Goal: Information Seeking & Learning: Learn about a topic

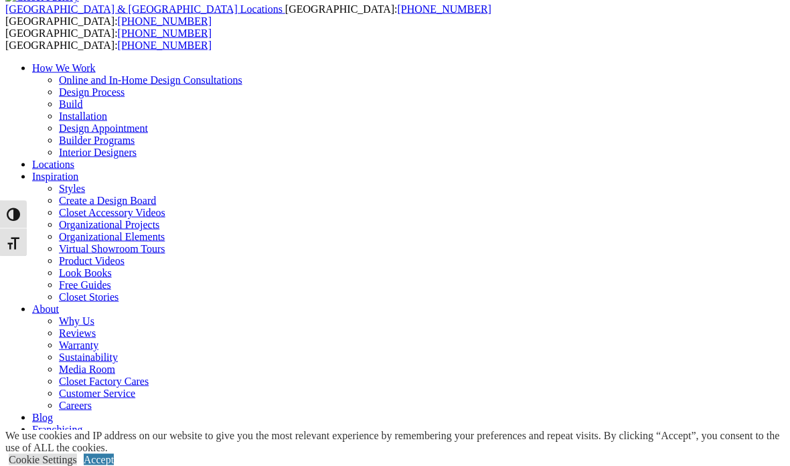
scroll to position [27, 0]
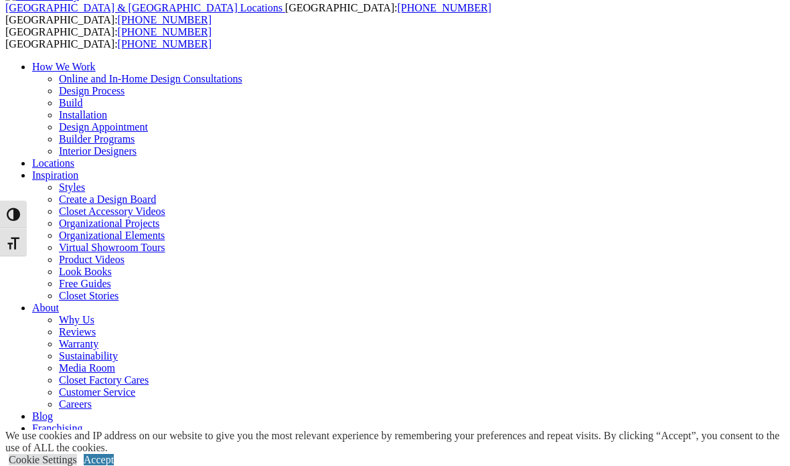
click at [638, 466] on div "We use cookies and IP address on our website to give you the most relevant expe…" at bounding box center [397, 448] width 785 height 36
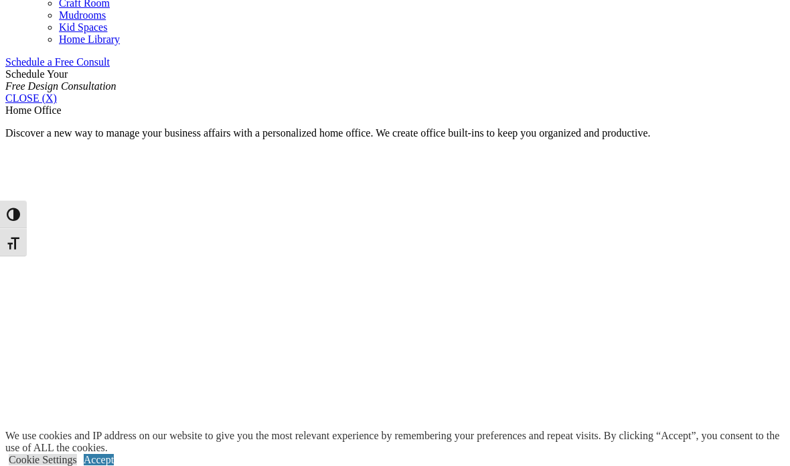
scroll to position [829, 0]
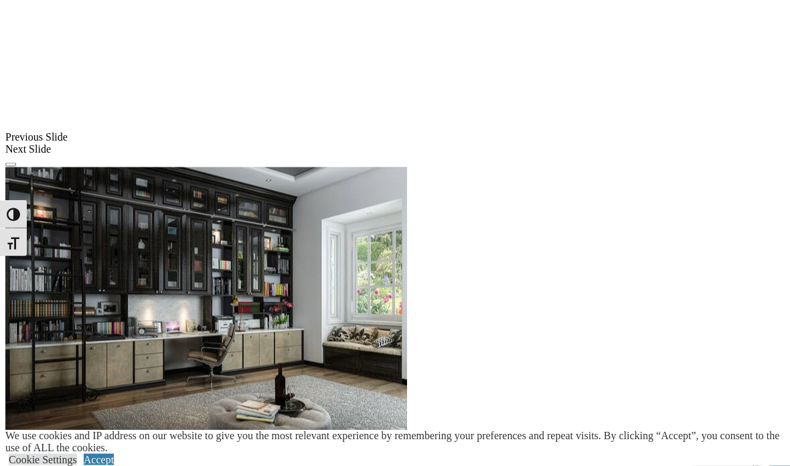
scroll to position [1139, 0]
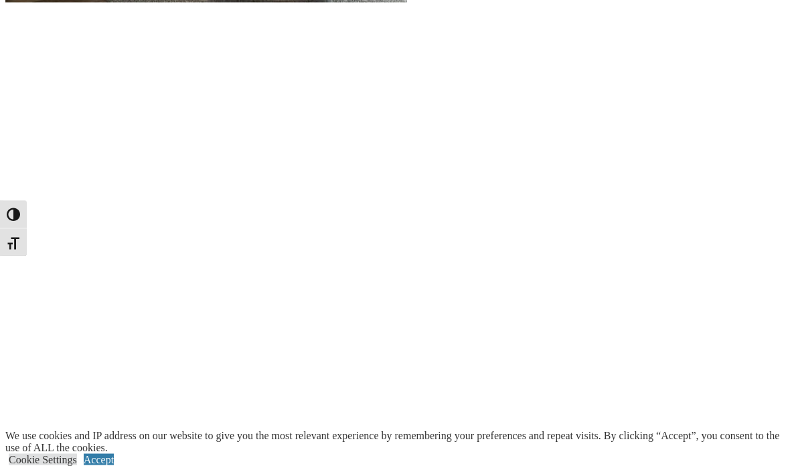
scroll to position [1571, 0]
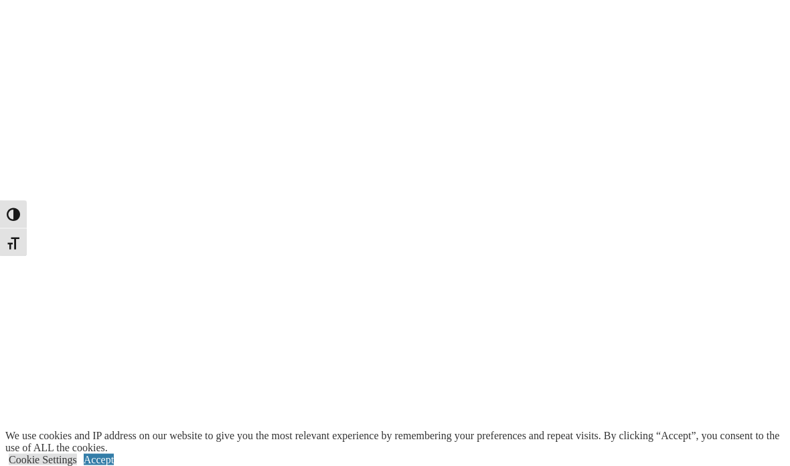
scroll to position [1587, 0]
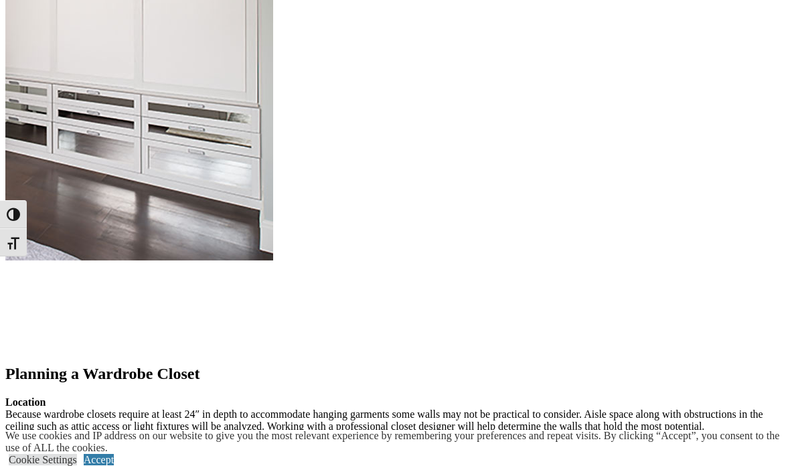
scroll to position [1451, 0]
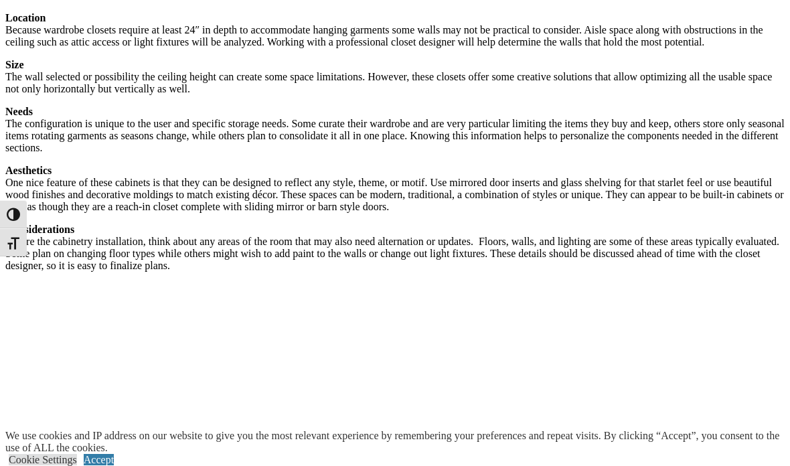
scroll to position [1842, 0]
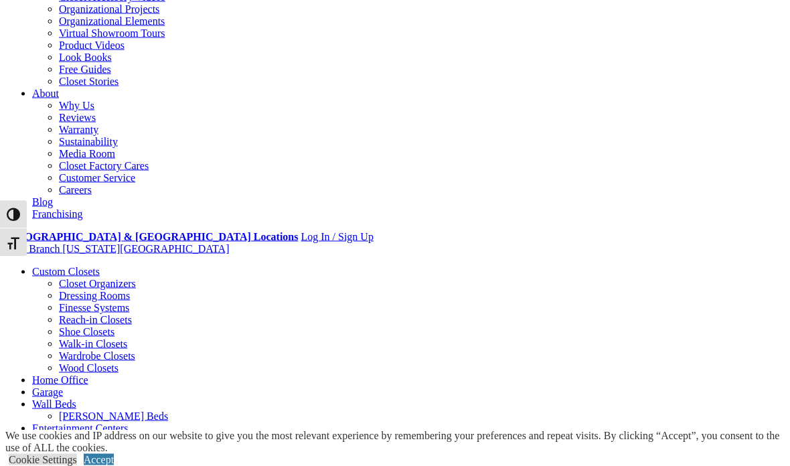
scroll to position [0, 0]
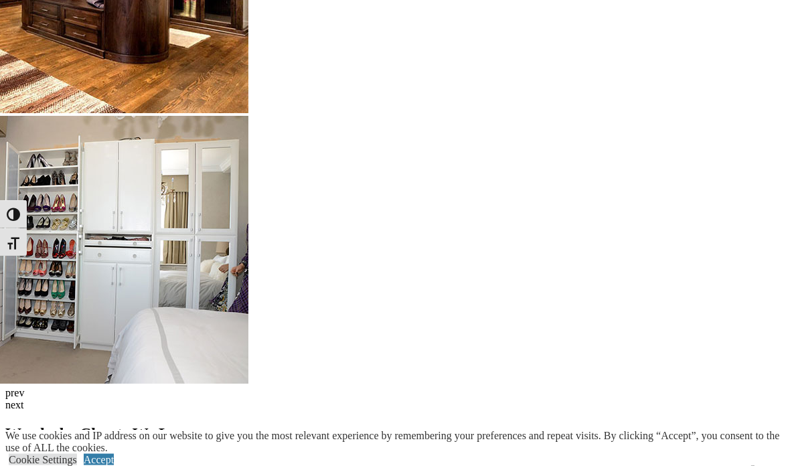
scroll to position [3273, 0]
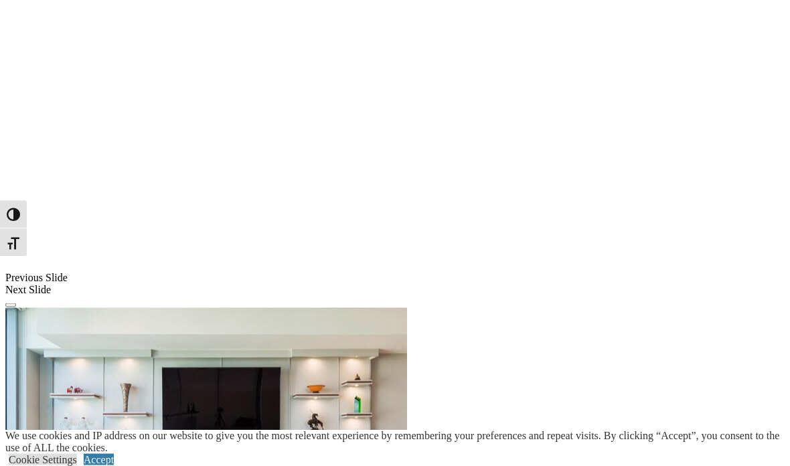
scroll to position [952, 0]
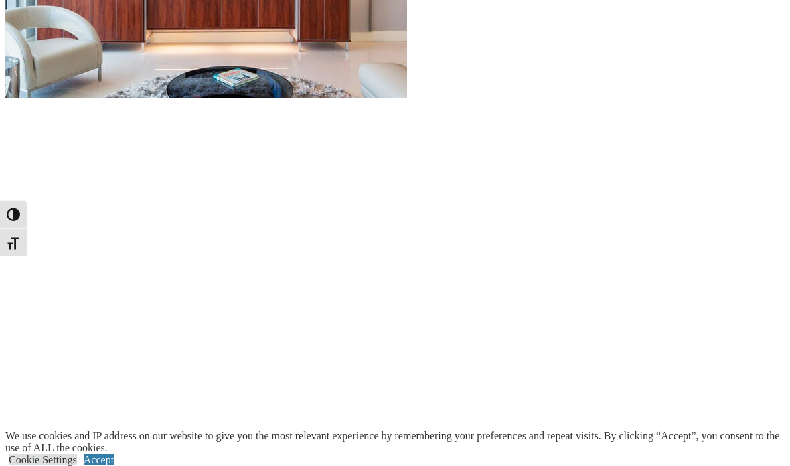
scroll to position [1425, 0]
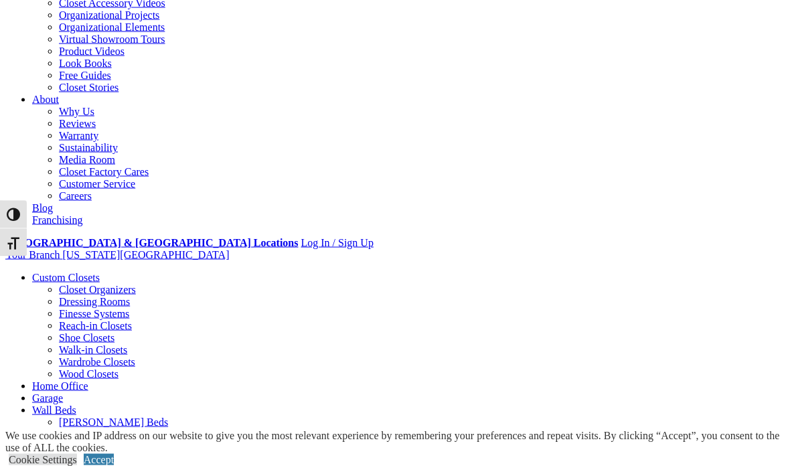
scroll to position [236, 0]
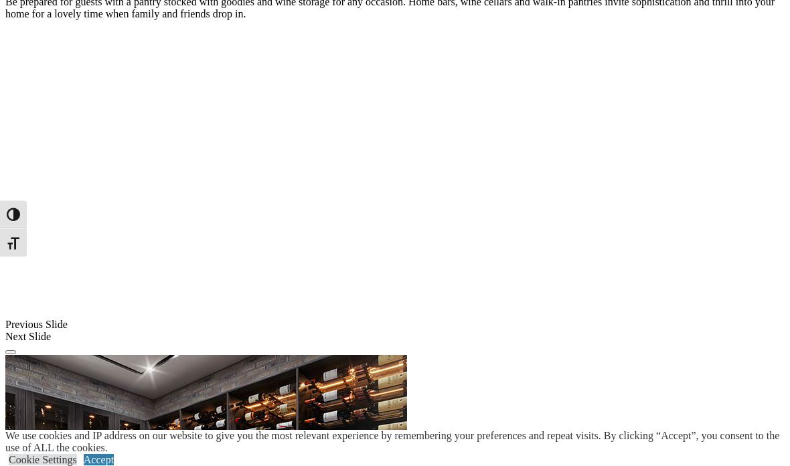
scroll to position [937, 0]
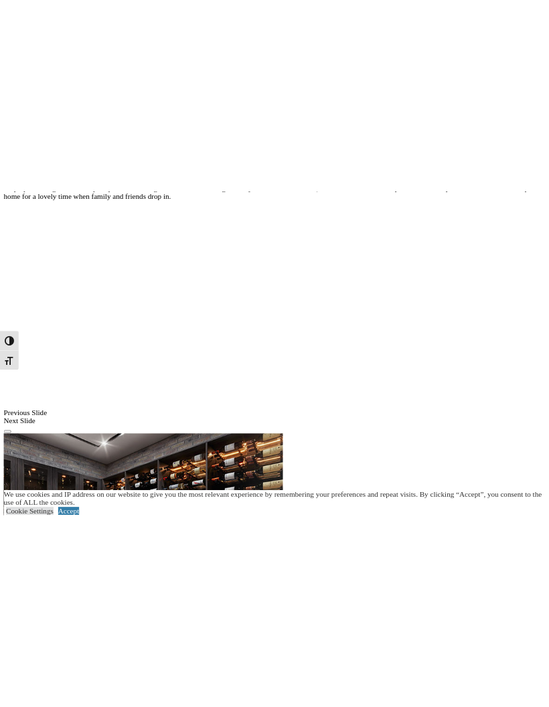
scroll to position [991, 0]
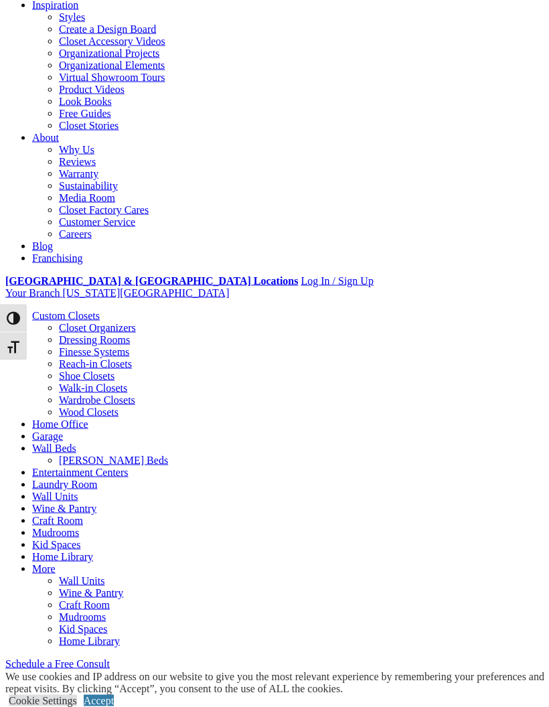
scroll to position [0, 0]
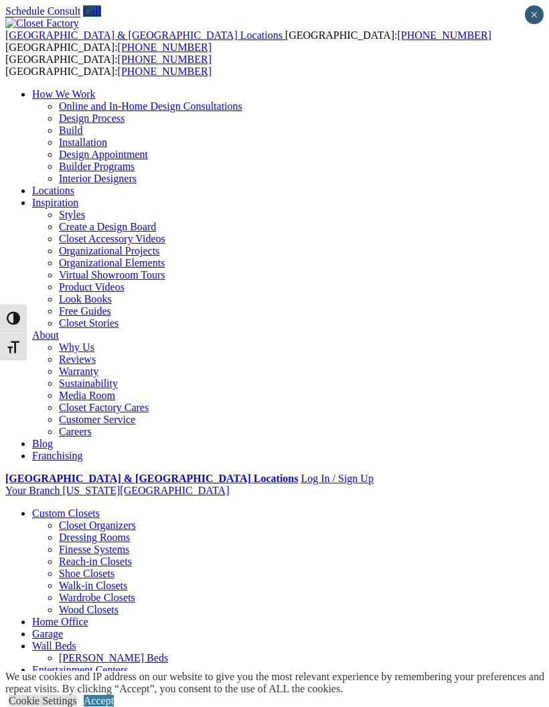
click at [0, 0] on div at bounding box center [0, 0] width 0 height 0
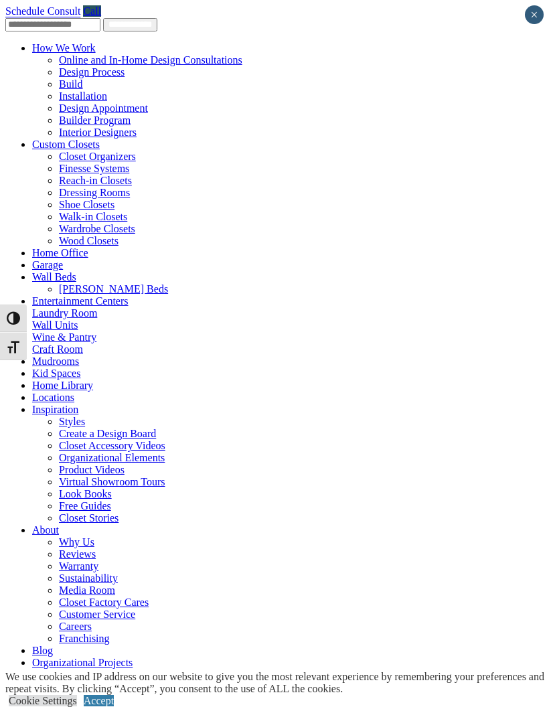
scroll to position [113, 0]
click at [32, 392] on link "Locations" at bounding box center [53, 397] width 42 height 11
click at [32, 356] on link "Mudrooms" at bounding box center [55, 361] width 47 height 11
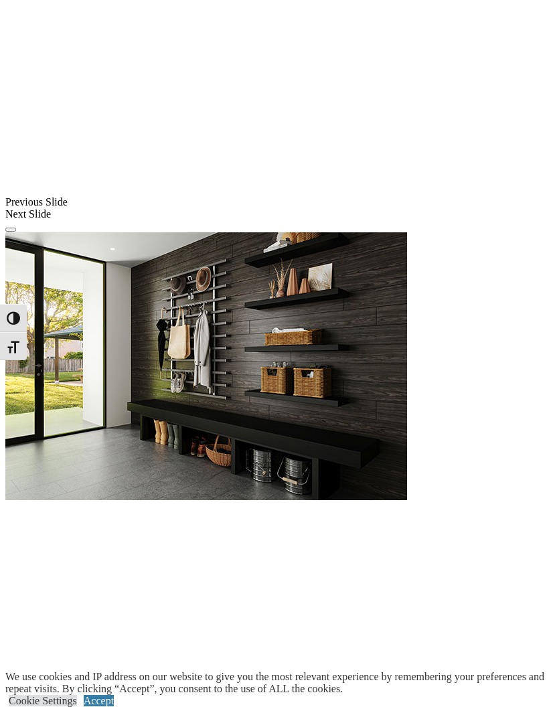
scroll to position [1064, 0]
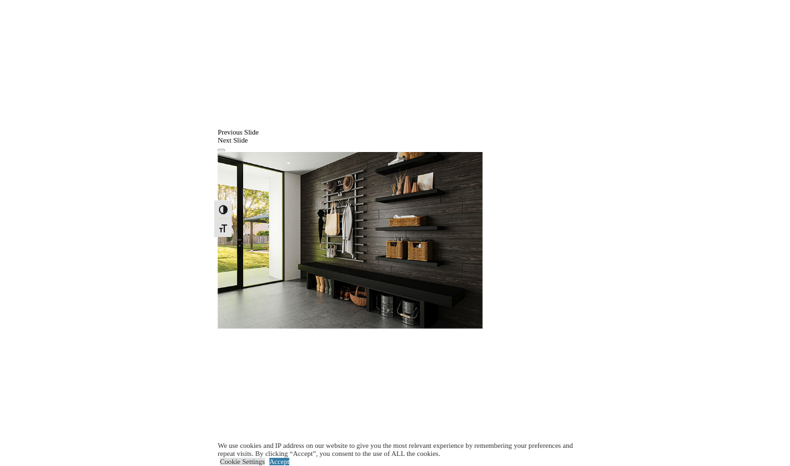
scroll to position [1065, 0]
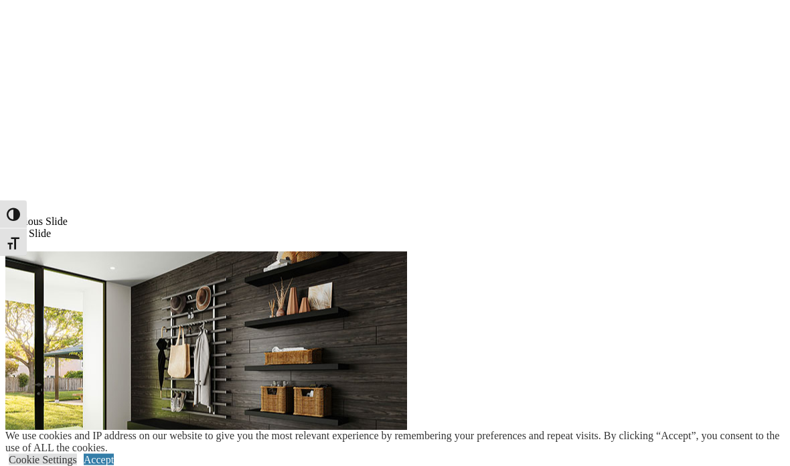
scroll to position [1044, 0]
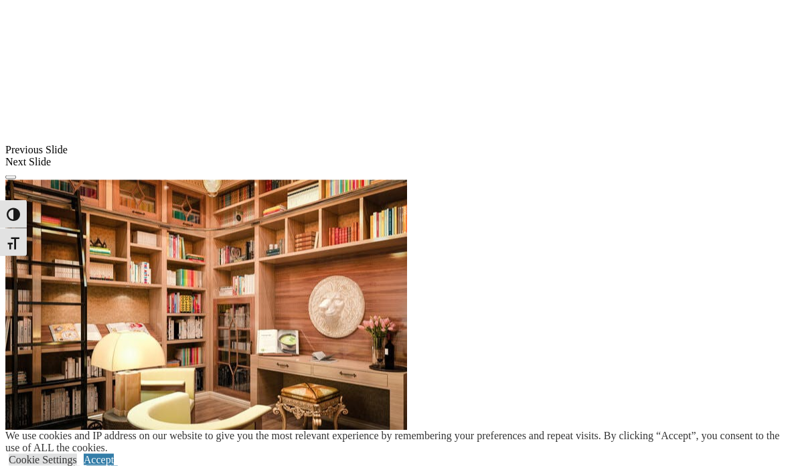
scroll to position [1082, 0]
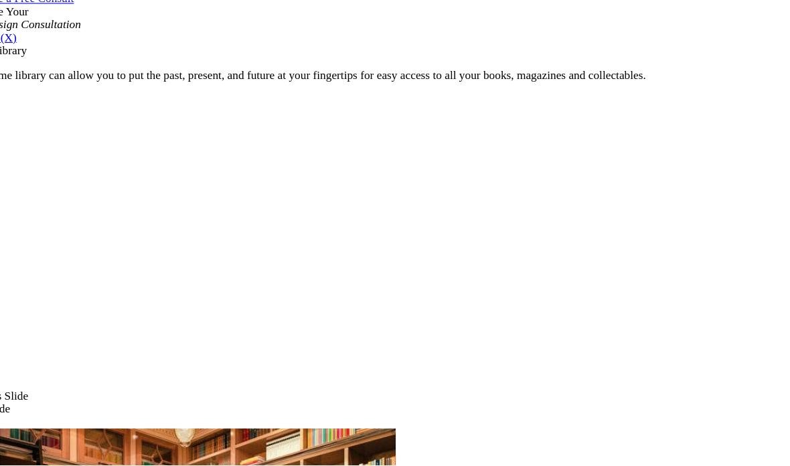
scroll to position [862, 0]
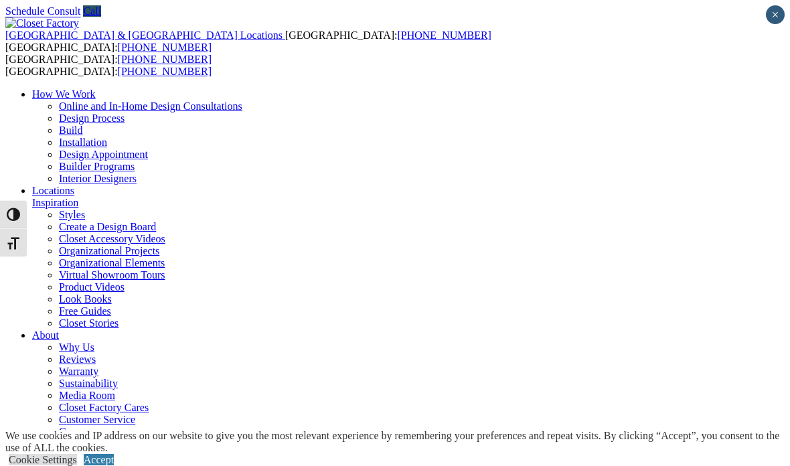
click at [159, 245] on link "Organizational Projects" at bounding box center [109, 250] width 100 height 11
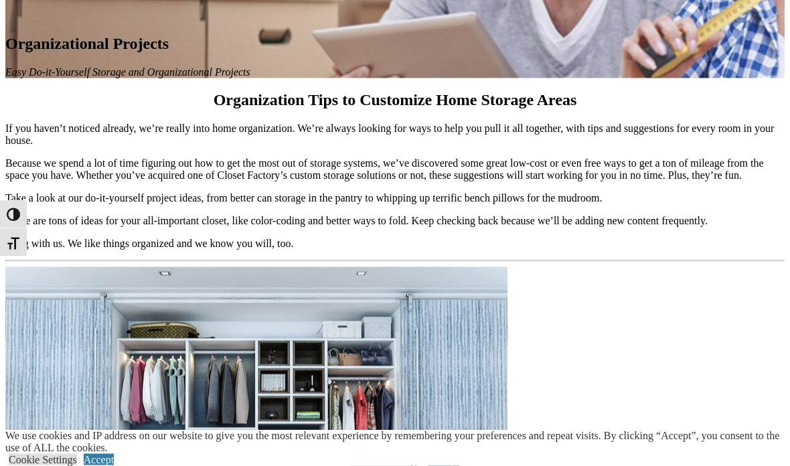
scroll to position [989, 0]
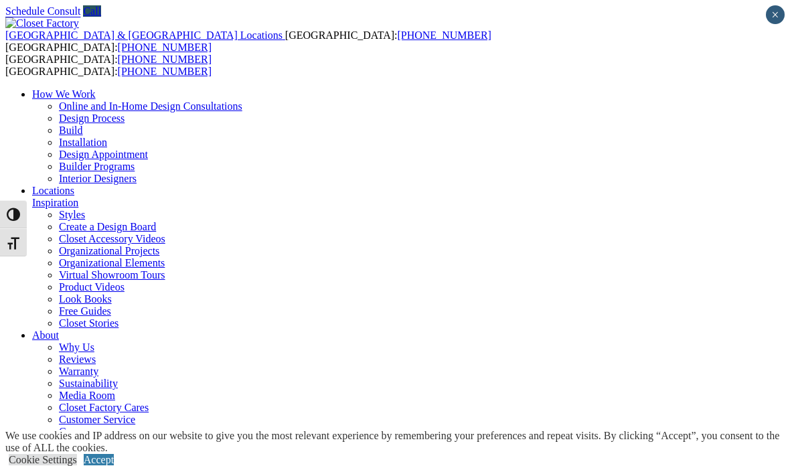
click at [114, 454] on link "Accept" at bounding box center [99, 459] width 30 height 11
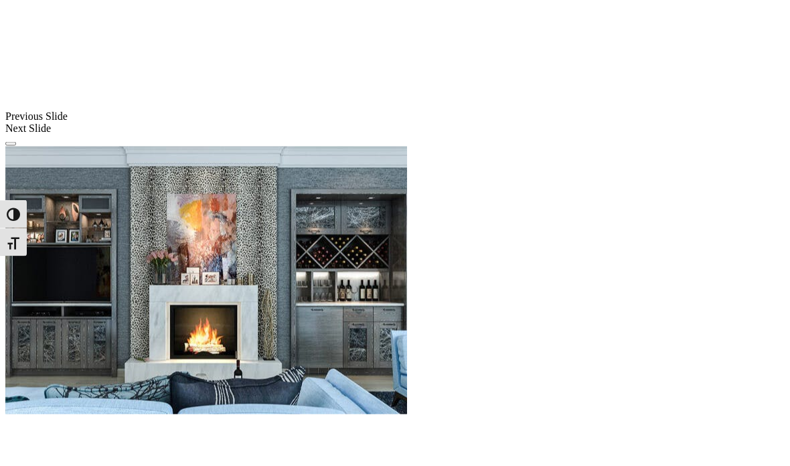
scroll to position [1116, 0]
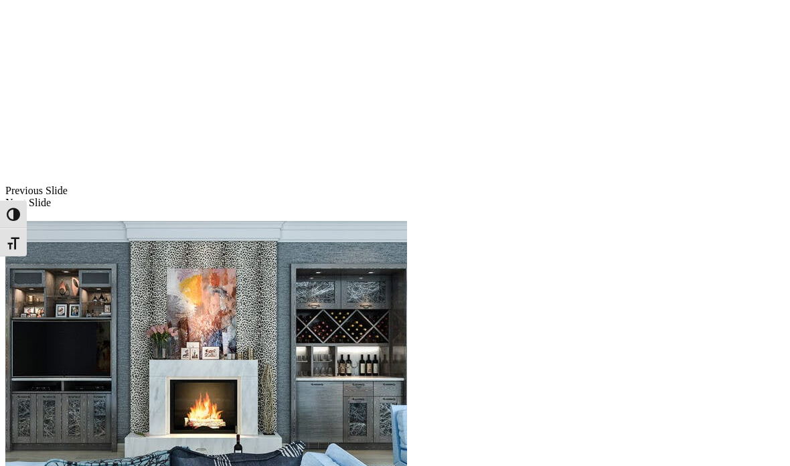
scroll to position [1028, 0]
